Goal: Task Accomplishment & Management: Use online tool/utility

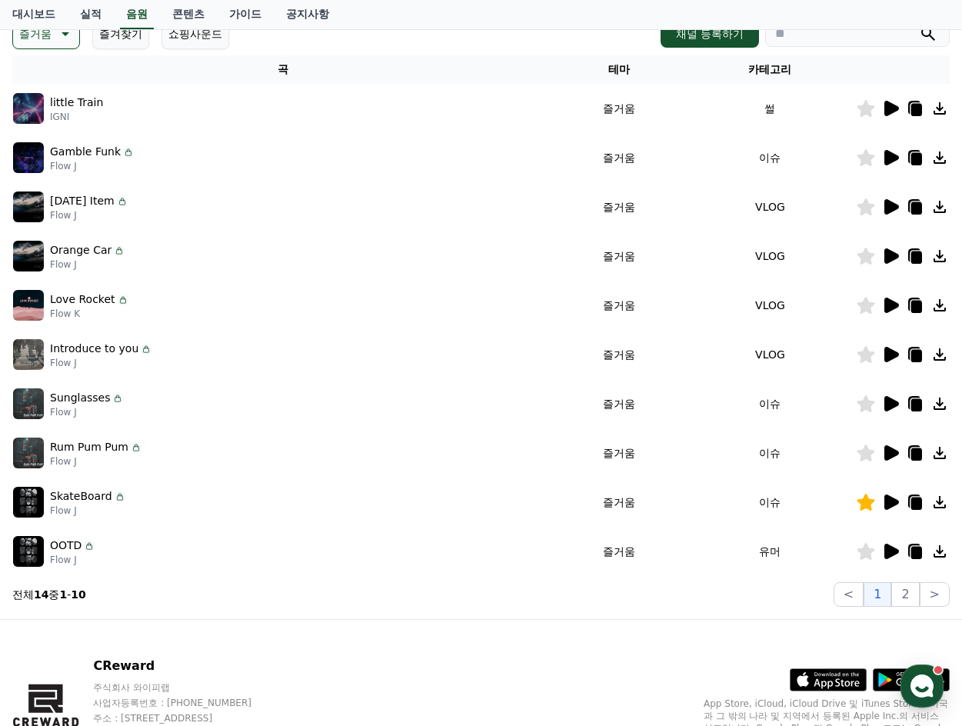
scroll to position [231, 0]
click at [154, 582] on section "전체 14 중 1 - 10 < 1 2 >" at bounding box center [480, 594] width 937 height 25
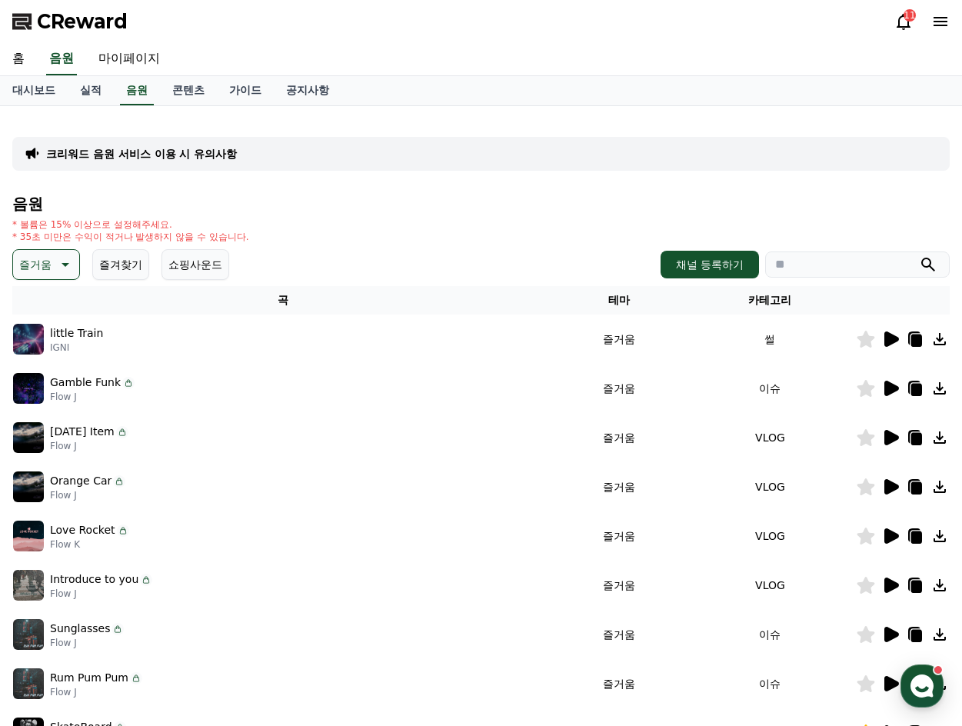
click at [192, 204] on h4 "음원" at bounding box center [480, 203] width 937 height 17
drag, startPoint x: 105, startPoint y: 229, endPoint x: 281, endPoint y: 239, distance: 176.3
click at [281, 239] on div "* 볼륨은 15% 이상으로 설정해주세요. * 35초 미만은 수익이 적거나 발생하지 않을 수 있습니다." at bounding box center [480, 230] width 937 height 25
click at [302, 240] on div "* 볼륨은 15% 이상으로 설정해주세요. * 35초 미만은 수익이 적거나 발생하지 않을 수 있습니다." at bounding box center [480, 230] width 937 height 25
click at [286, 203] on h4 "음원" at bounding box center [480, 203] width 937 height 17
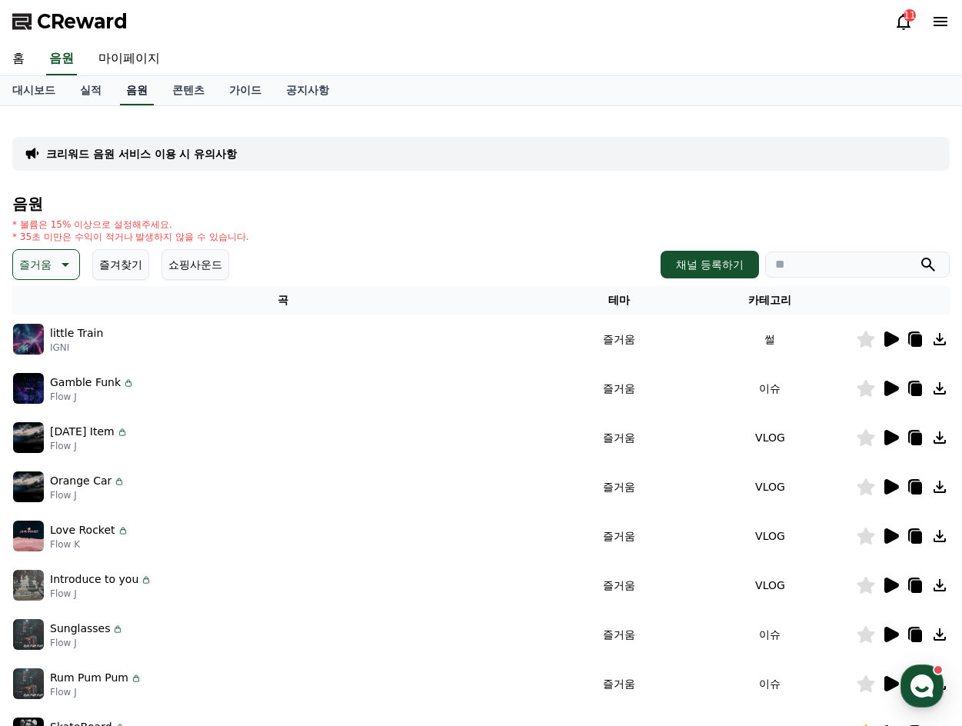
click at [131, 91] on link "음원" at bounding box center [137, 90] width 34 height 29
click at [111, 89] on link "실적" at bounding box center [91, 90] width 46 height 29
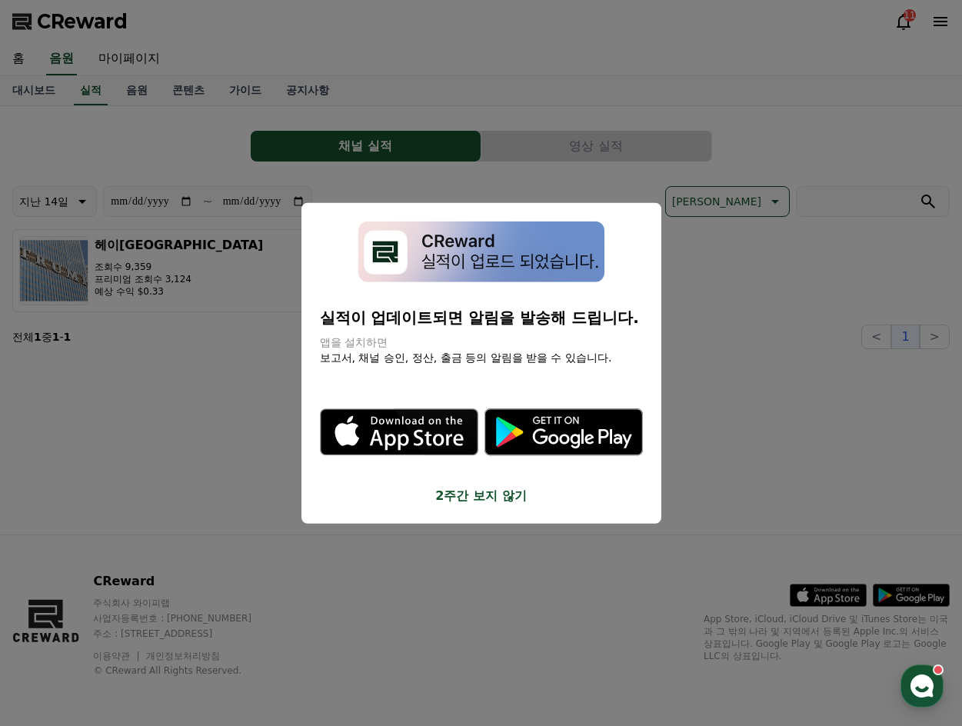
click at [130, 91] on button "close modal" at bounding box center [481, 363] width 962 height 726
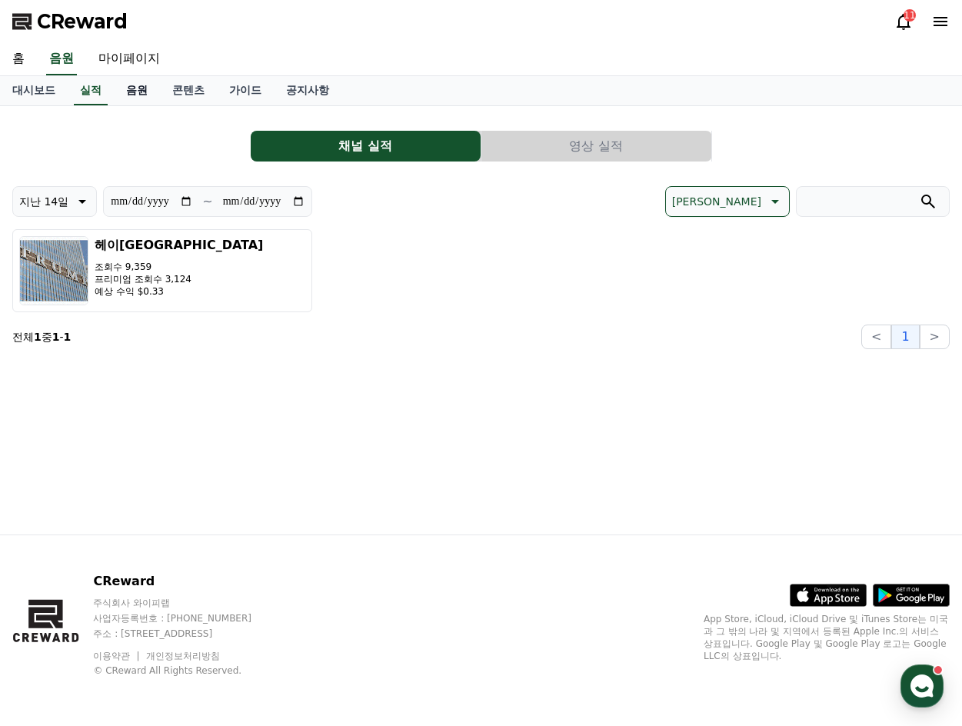
click at [131, 87] on link "음원" at bounding box center [137, 90] width 46 height 29
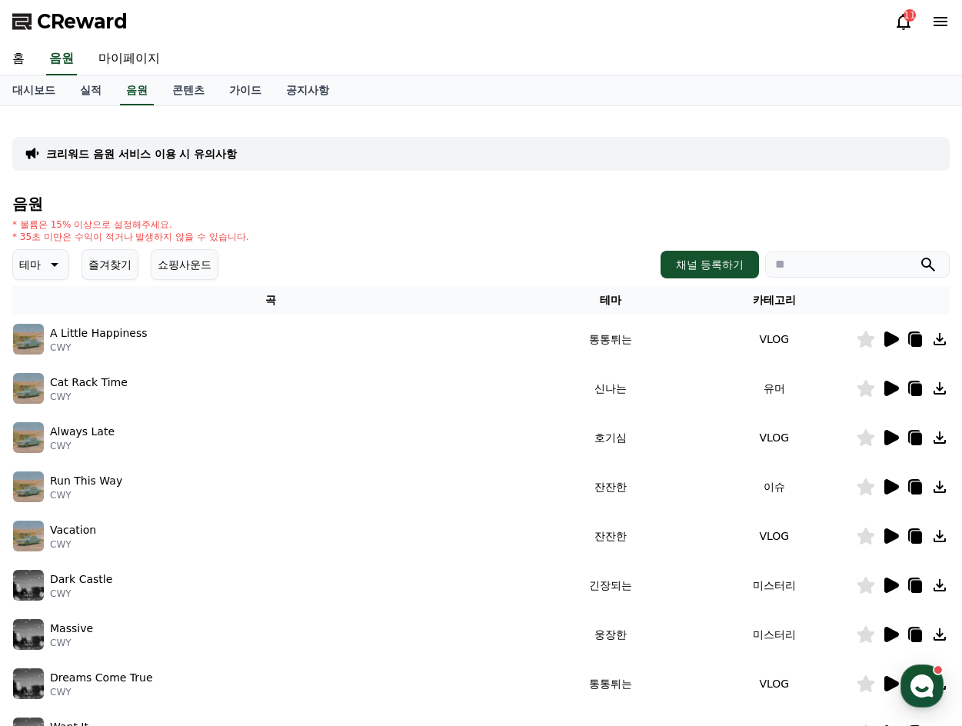
click at [54, 268] on icon at bounding box center [53, 264] width 18 height 18
click at [52, 351] on button "그루브" at bounding box center [37, 345] width 45 height 34
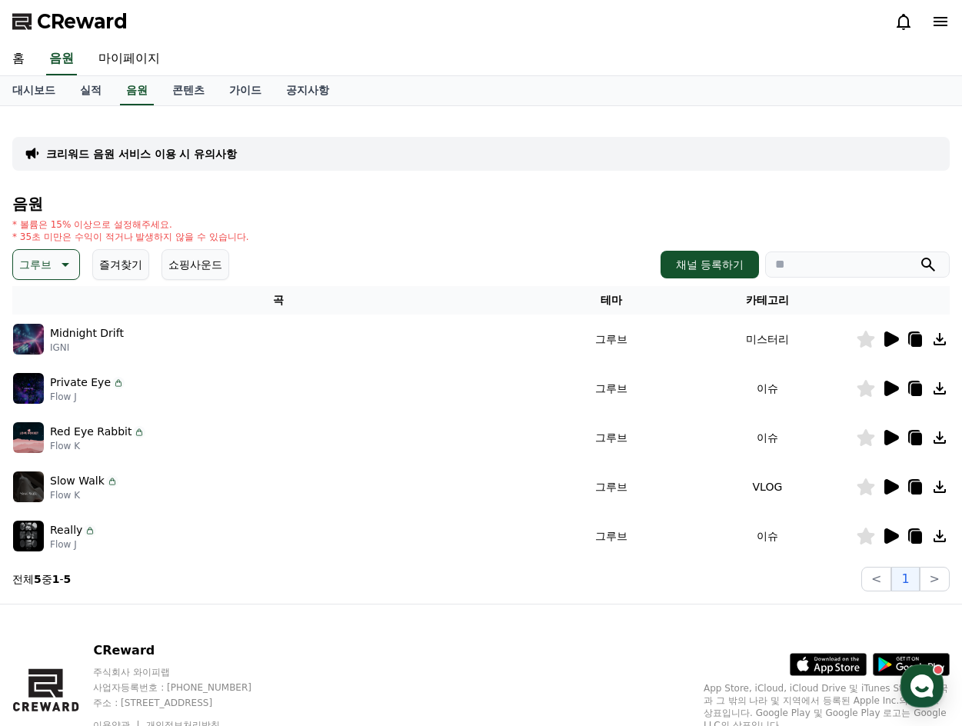
drag, startPoint x: 0, startPoint y: 0, endPoint x: 694, endPoint y: 156, distance: 711.5
click at [682, 161] on div "크리워드 음원 서비스 이용 시 유의사항" at bounding box center [480, 154] width 937 height 34
click at [26, 346] on img at bounding box center [28, 339] width 31 height 31
click at [886, 334] on icon at bounding box center [891, 338] width 15 height 15
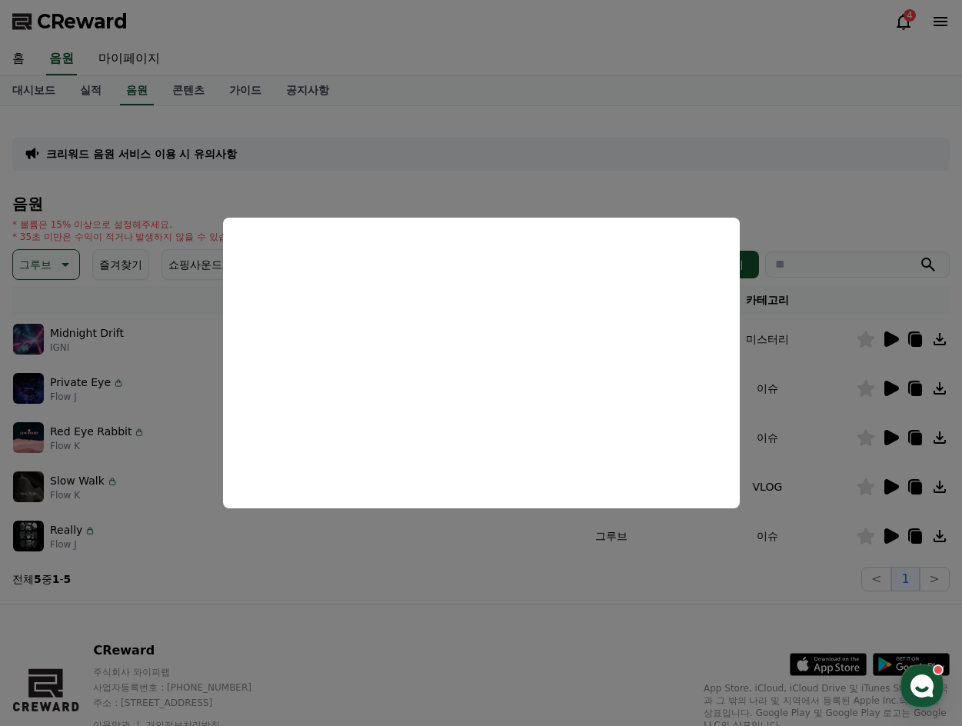
click at [477, 60] on button "close modal" at bounding box center [481, 363] width 962 height 726
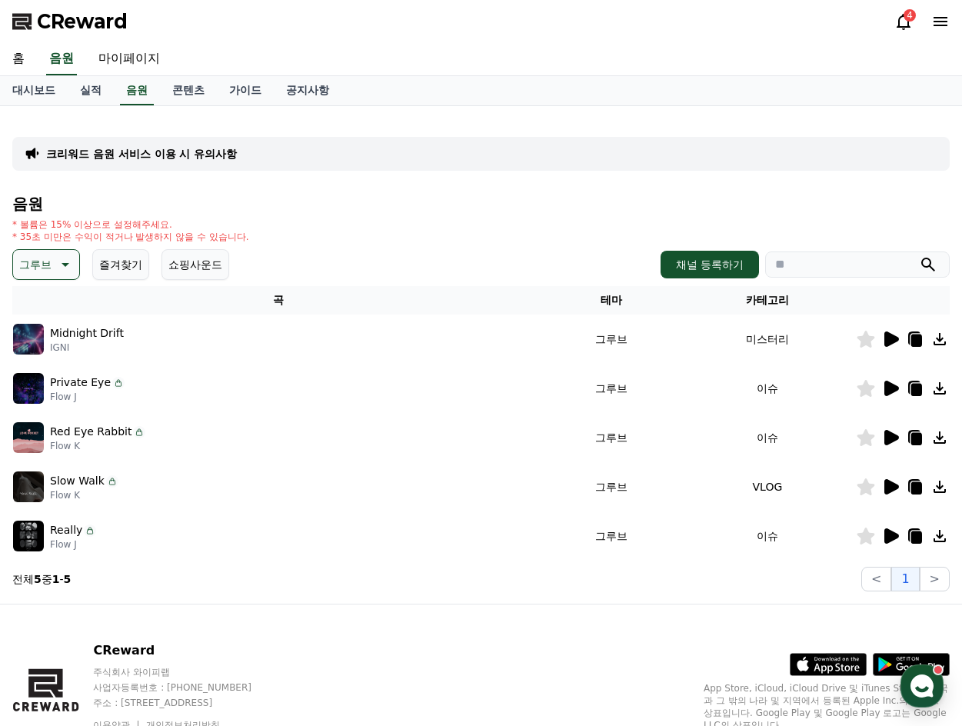
click at [888, 387] on icon at bounding box center [891, 388] width 15 height 15
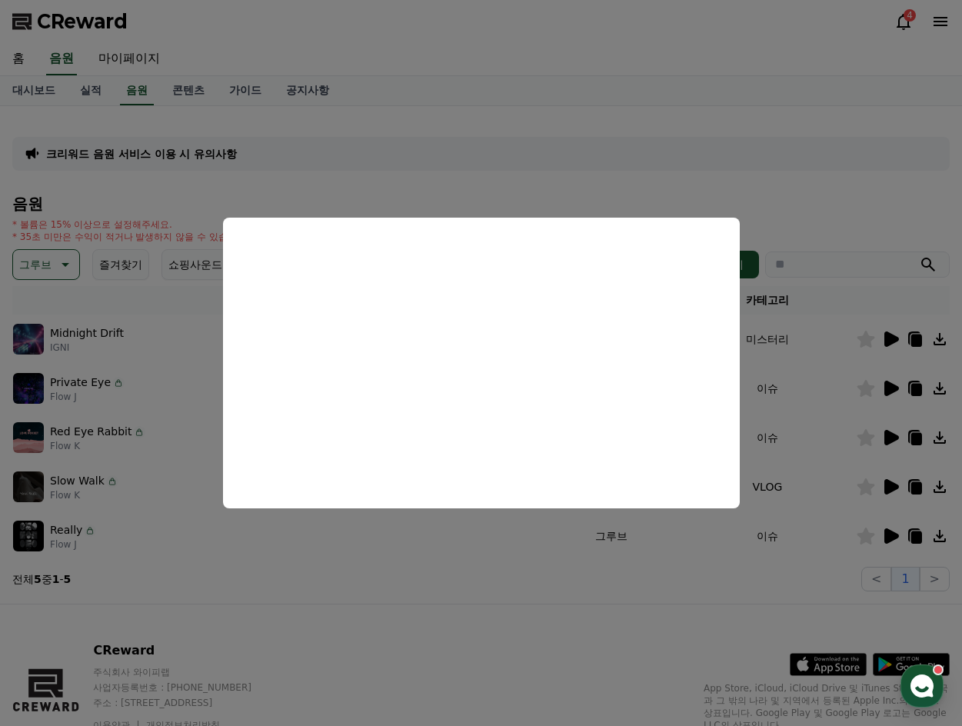
drag, startPoint x: 315, startPoint y: 175, endPoint x: 366, endPoint y: 174, distance: 50.7
click at [315, 175] on button "close modal" at bounding box center [481, 363] width 962 height 726
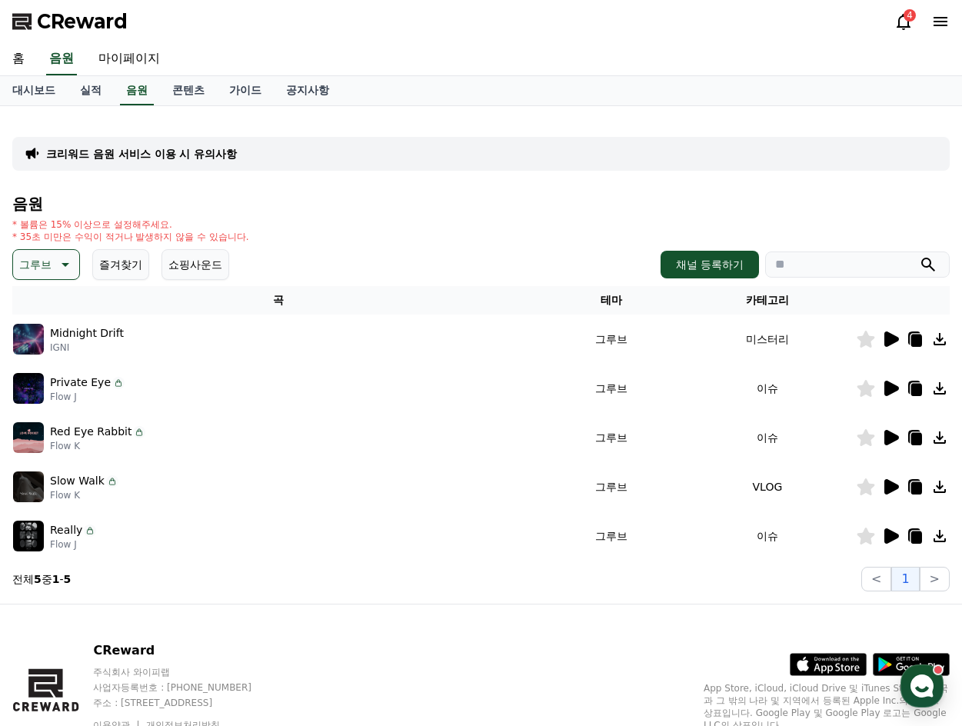
click at [22, 437] on img at bounding box center [28, 437] width 31 height 31
click at [886, 435] on icon at bounding box center [891, 437] width 15 height 15
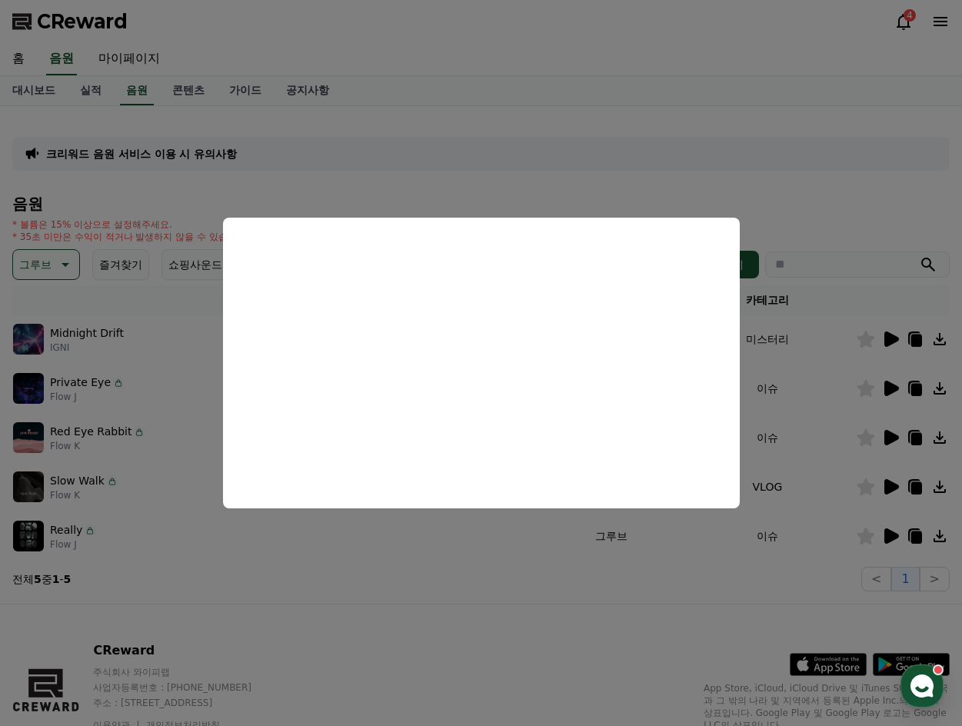
drag, startPoint x: 188, startPoint y: 572, endPoint x: 122, endPoint y: 506, distance: 93.5
click at [187, 574] on button "close modal" at bounding box center [481, 363] width 962 height 726
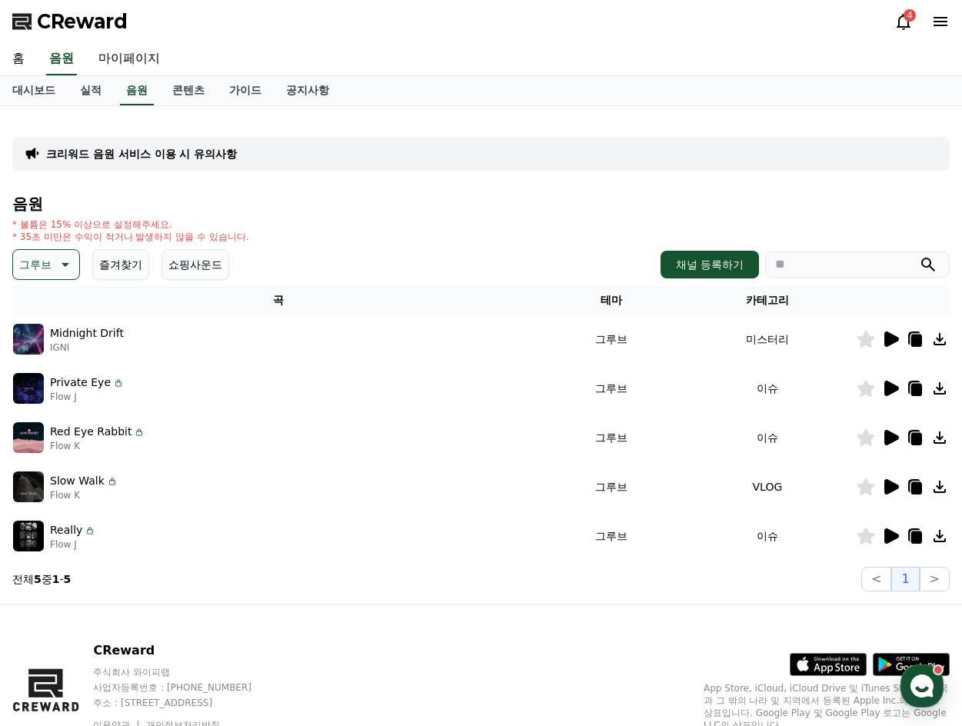
click at [27, 490] on img at bounding box center [28, 486] width 31 height 31
click at [893, 484] on icon at bounding box center [891, 486] width 15 height 15
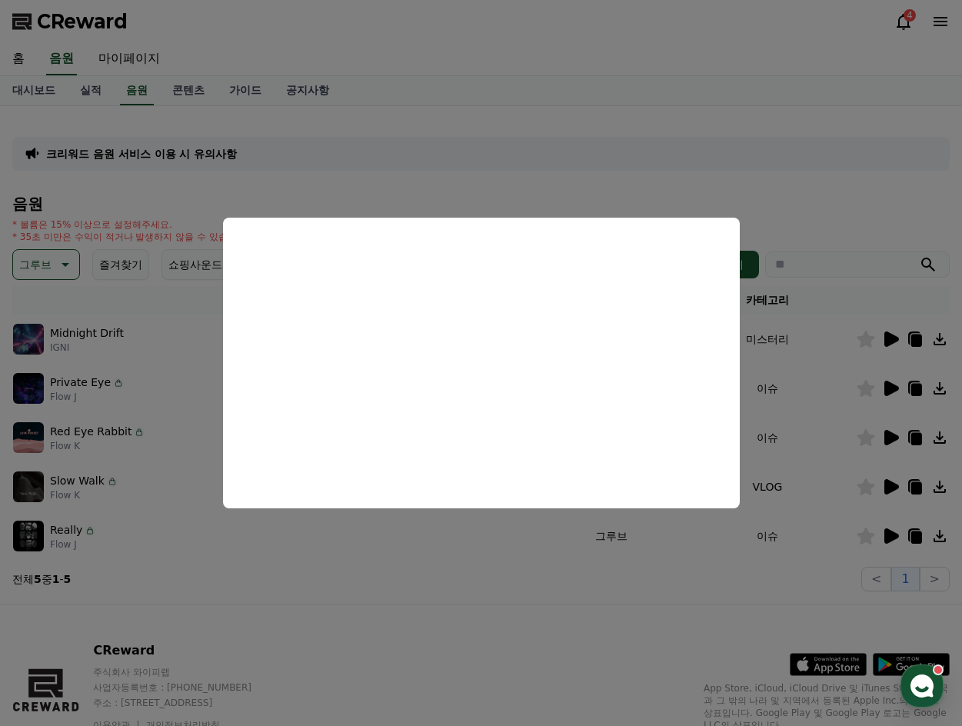
click at [240, 567] on button "close modal" at bounding box center [481, 363] width 962 height 726
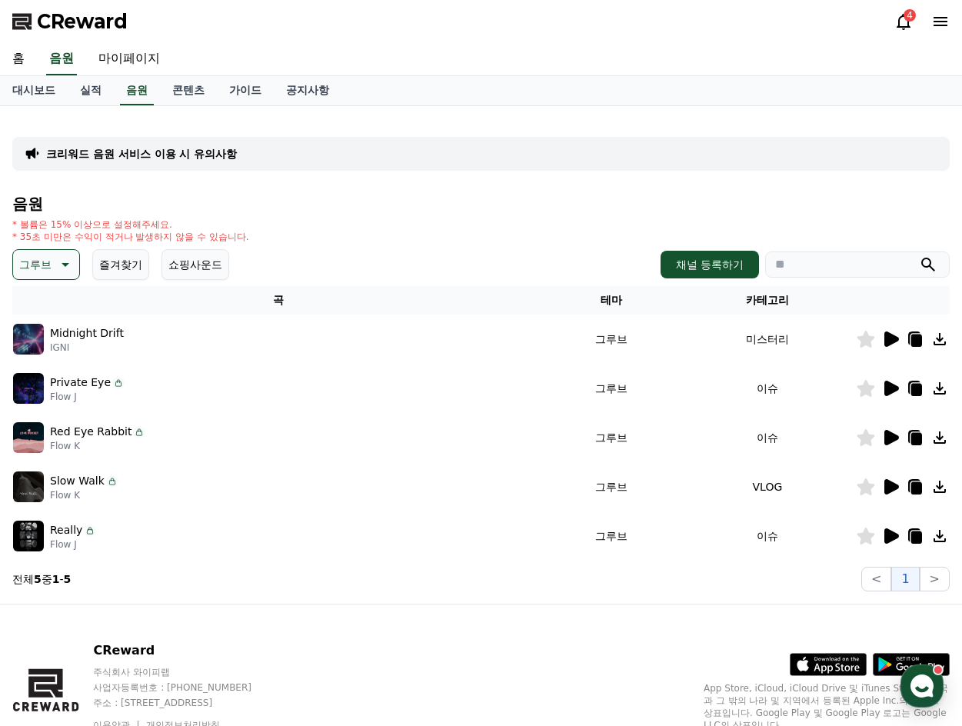
click at [890, 532] on icon at bounding box center [891, 535] width 15 height 15
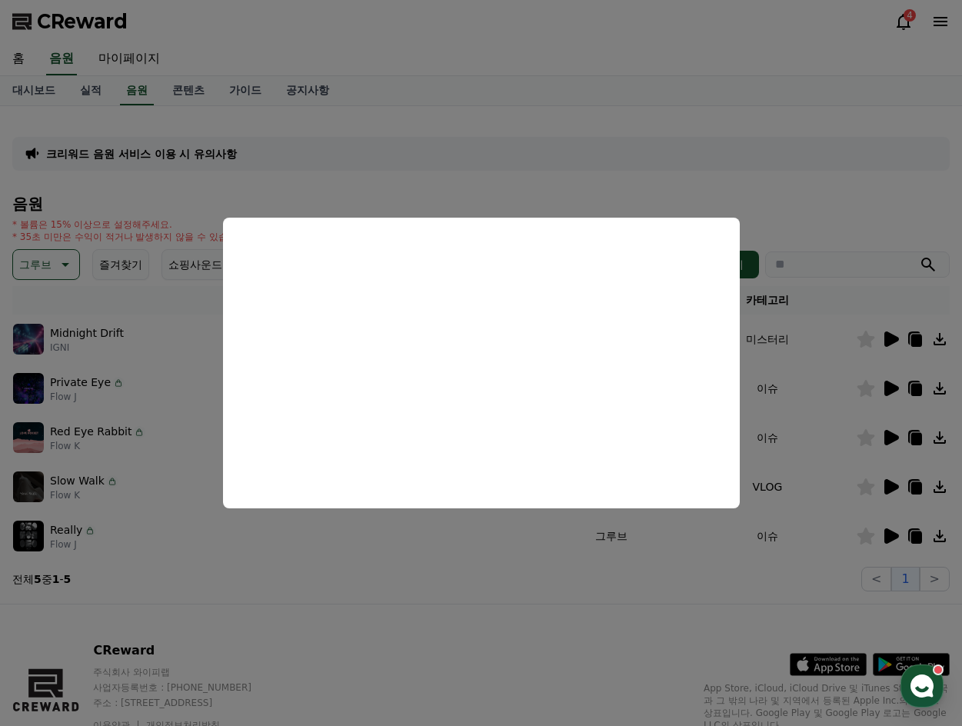
click at [380, 147] on button "close modal" at bounding box center [481, 363] width 962 height 726
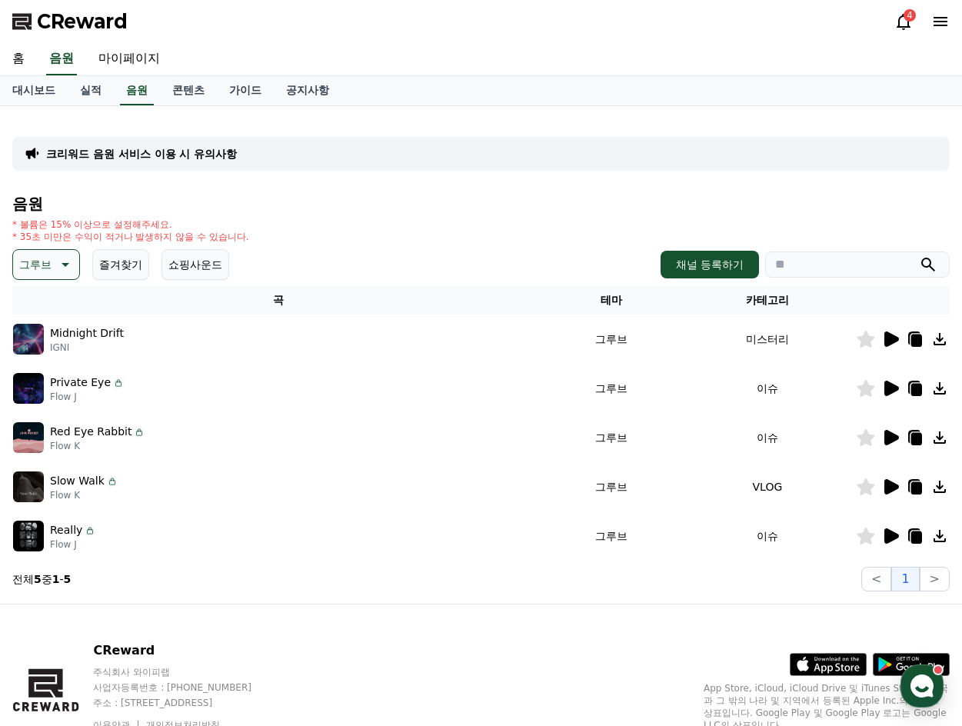
drag, startPoint x: 51, startPoint y: 265, endPoint x: 84, endPoint y: 257, distance: 34.1
click at [50, 266] on p "그루브" at bounding box center [35, 265] width 32 height 22
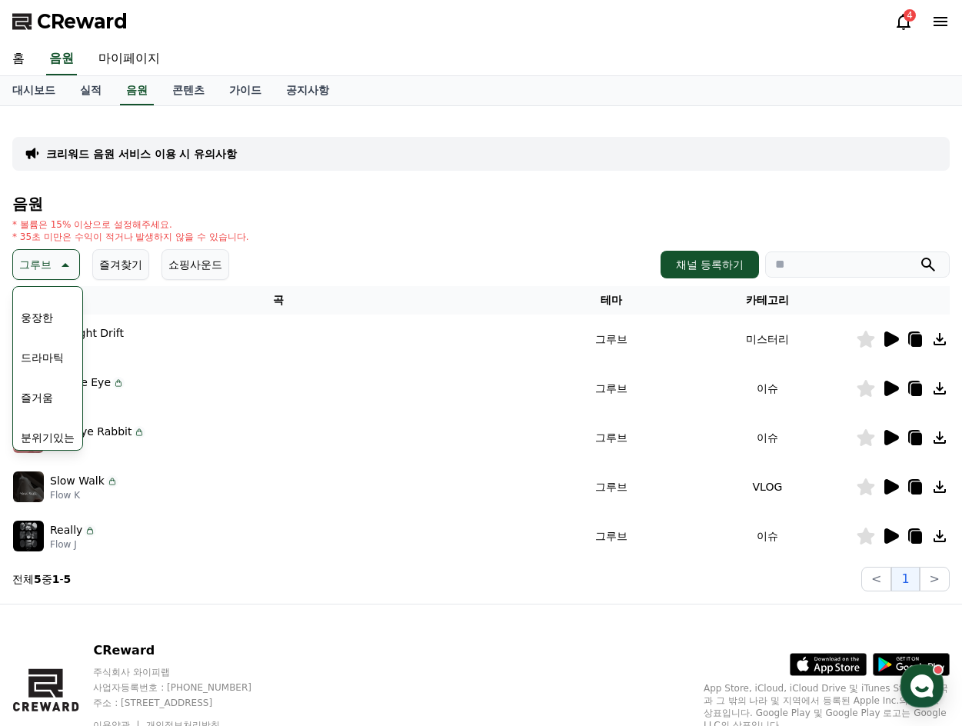
scroll to position [384, 0]
click at [54, 326] on button "즐거움" at bounding box center [37, 321] width 45 height 34
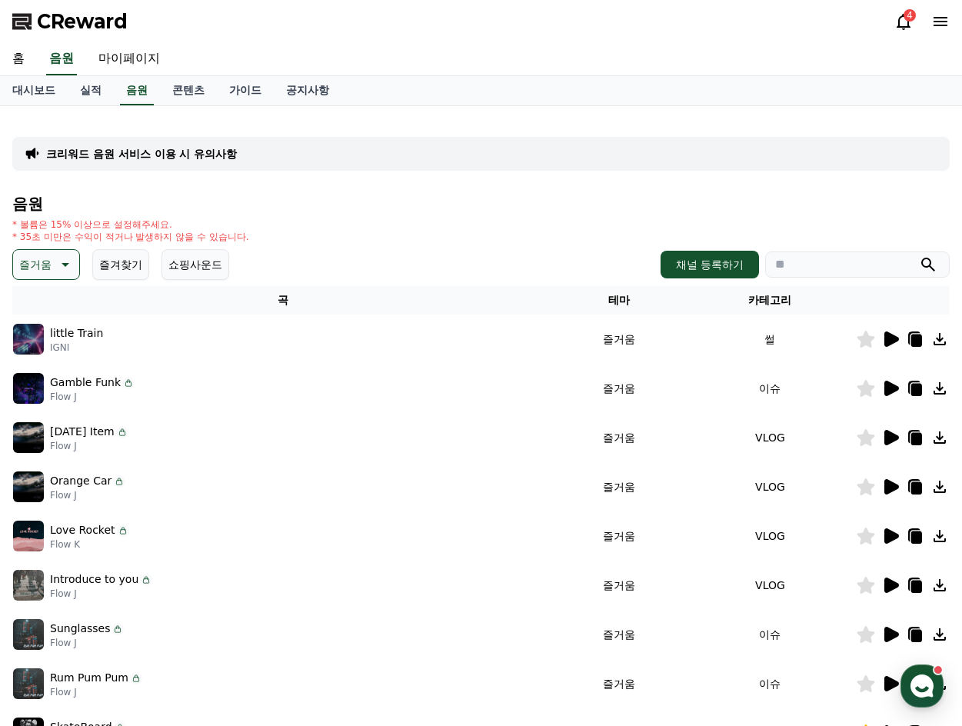
click at [57, 277] on button "즐거움" at bounding box center [46, 264] width 68 height 31
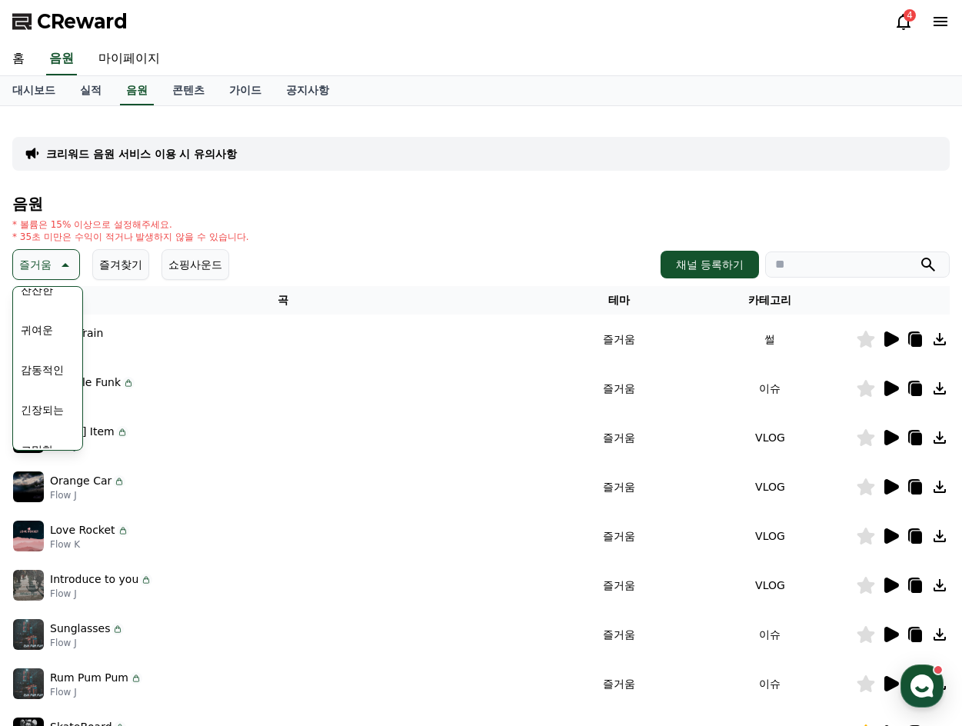
scroll to position [633, 0]
click at [43, 387] on button "긴장되는" at bounding box center [42, 391] width 55 height 34
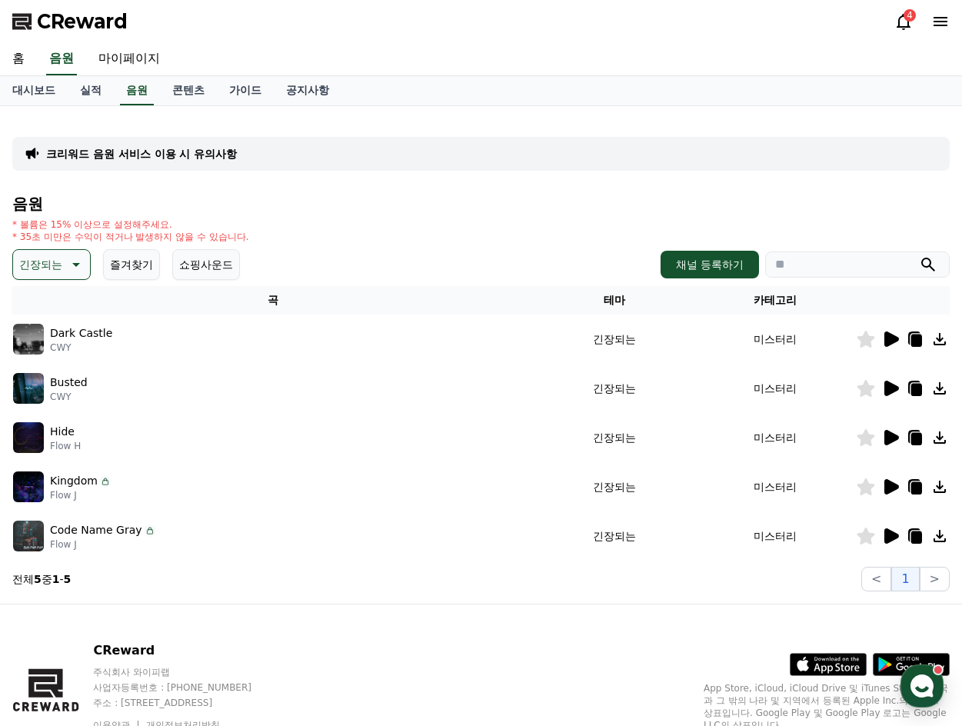
click at [889, 334] on icon at bounding box center [891, 338] width 15 height 15
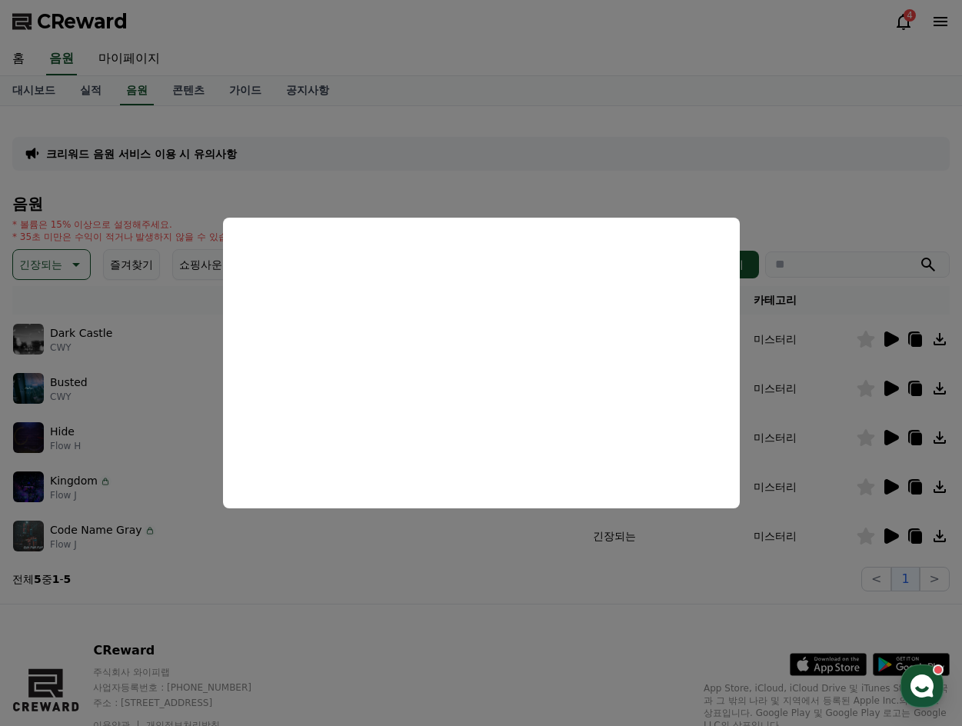
click at [221, 71] on button "close modal" at bounding box center [481, 363] width 962 height 726
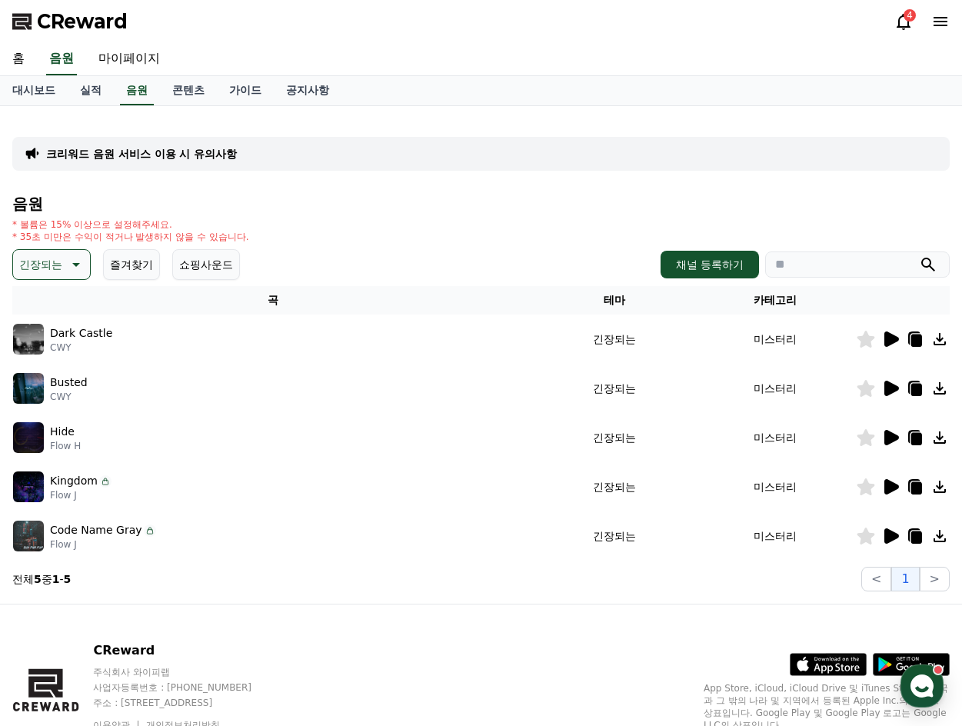
click at [40, 255] on p "긴장되는" at bounding box center [40, 265] width 43 height 22
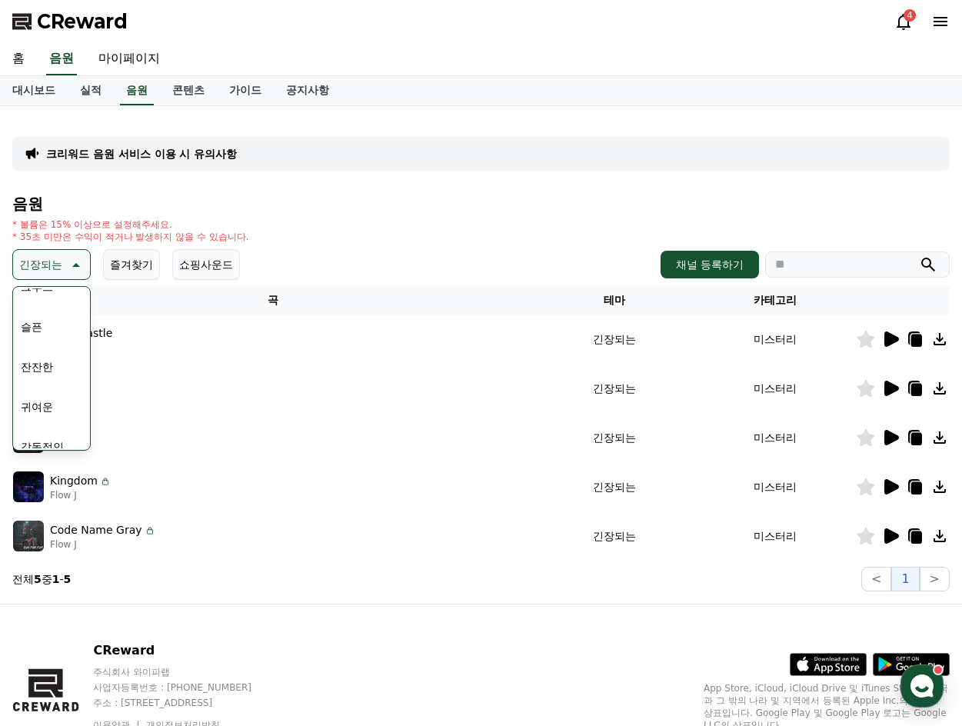
scroll to position [633, 0]
click at [39, 427] on button "코믹한" at bounding box center [37, 431] width 45 height 34
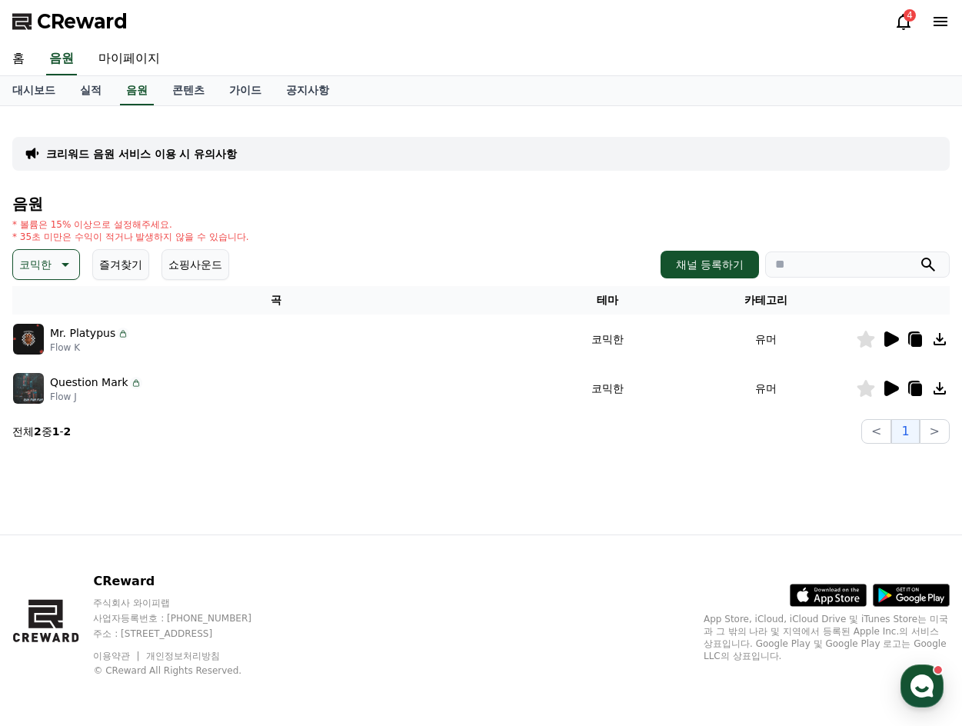
click at [895, 341] on icon at bounding box center [891, 338] width 15 height 15
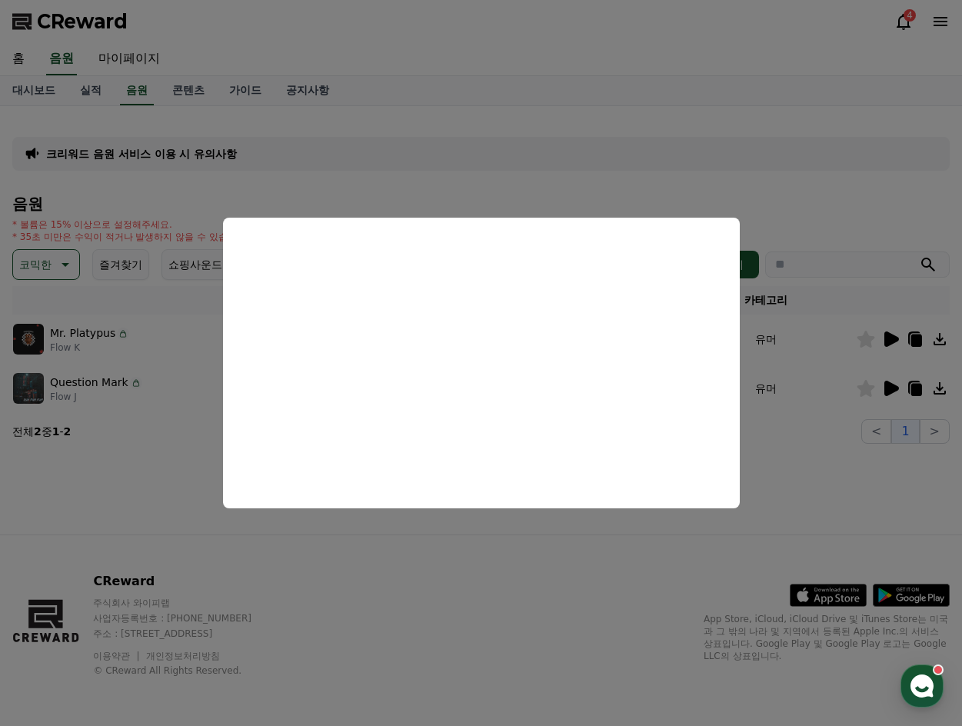
click at [164, 484] on button "close modal" at bounding box center [481, 363] width 962 height 726
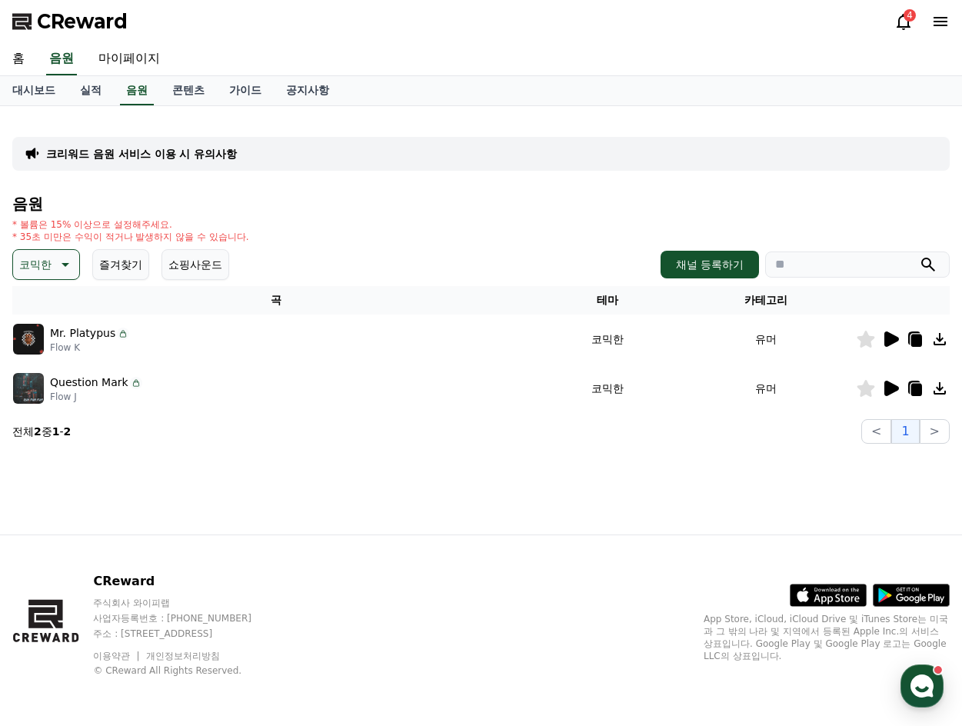
click at [884, 382] on icon at bounding box center [890, 388] width 18 height 18
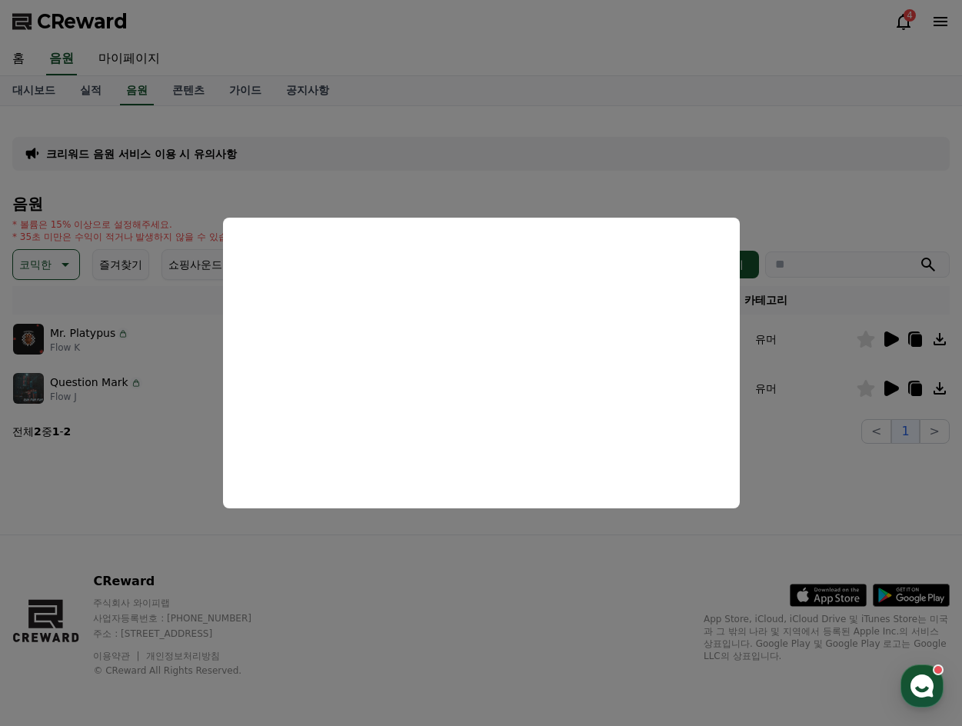
click at [497, 128] on button "close modal" at bounding box center [481, 363] width 962 height 726
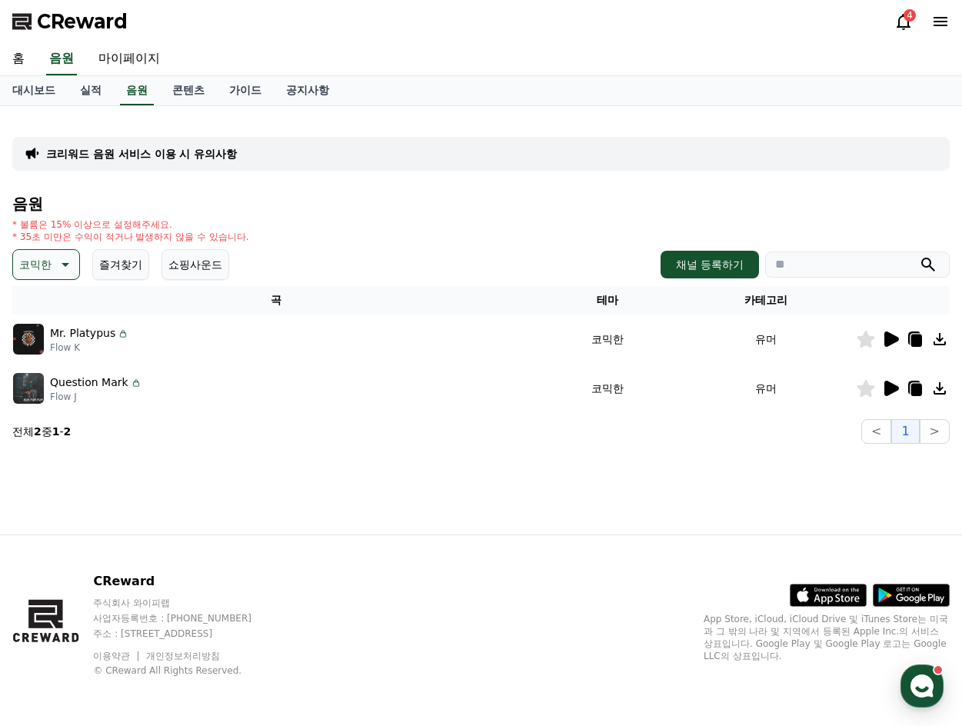
click at [873, 389] on icon at bounding box center [865, 388] width 18 height 17
